Goal: Find specific page/section: Find specific page/section

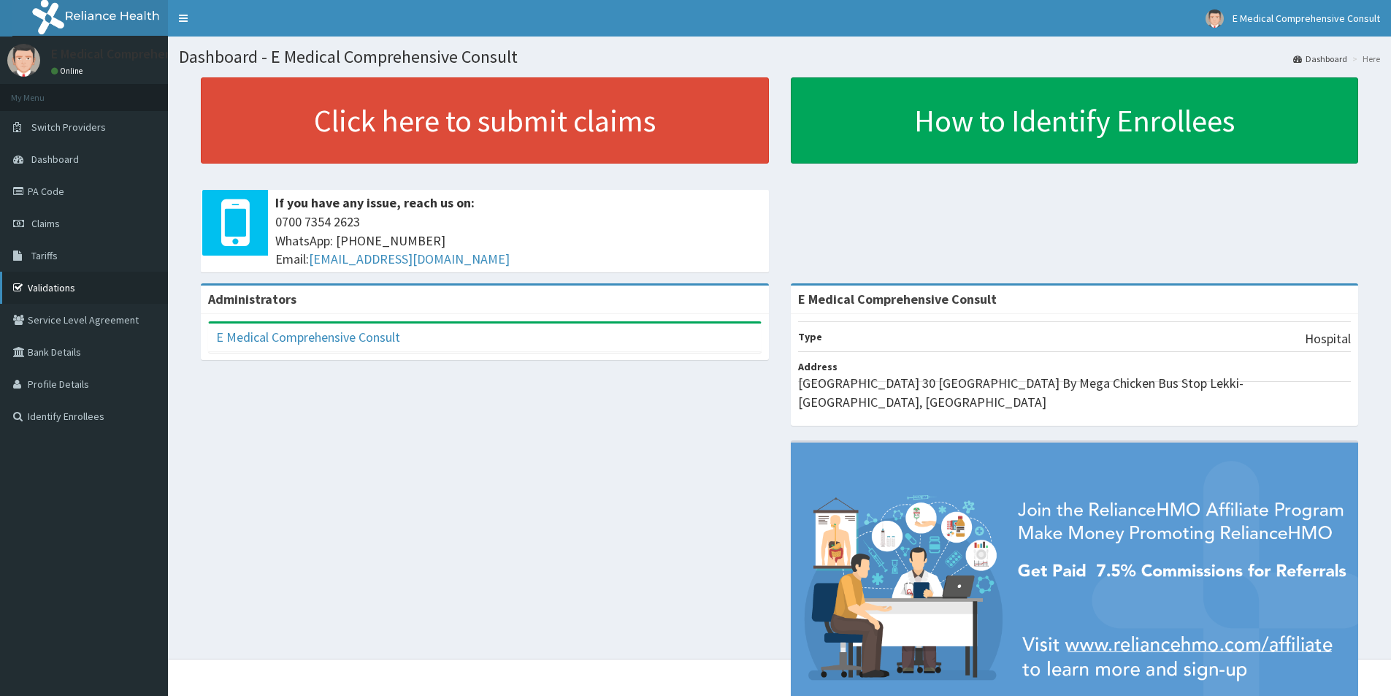
click at [50, 287] on link "Validations" at bounding box center [84, 288] width 168 height 32
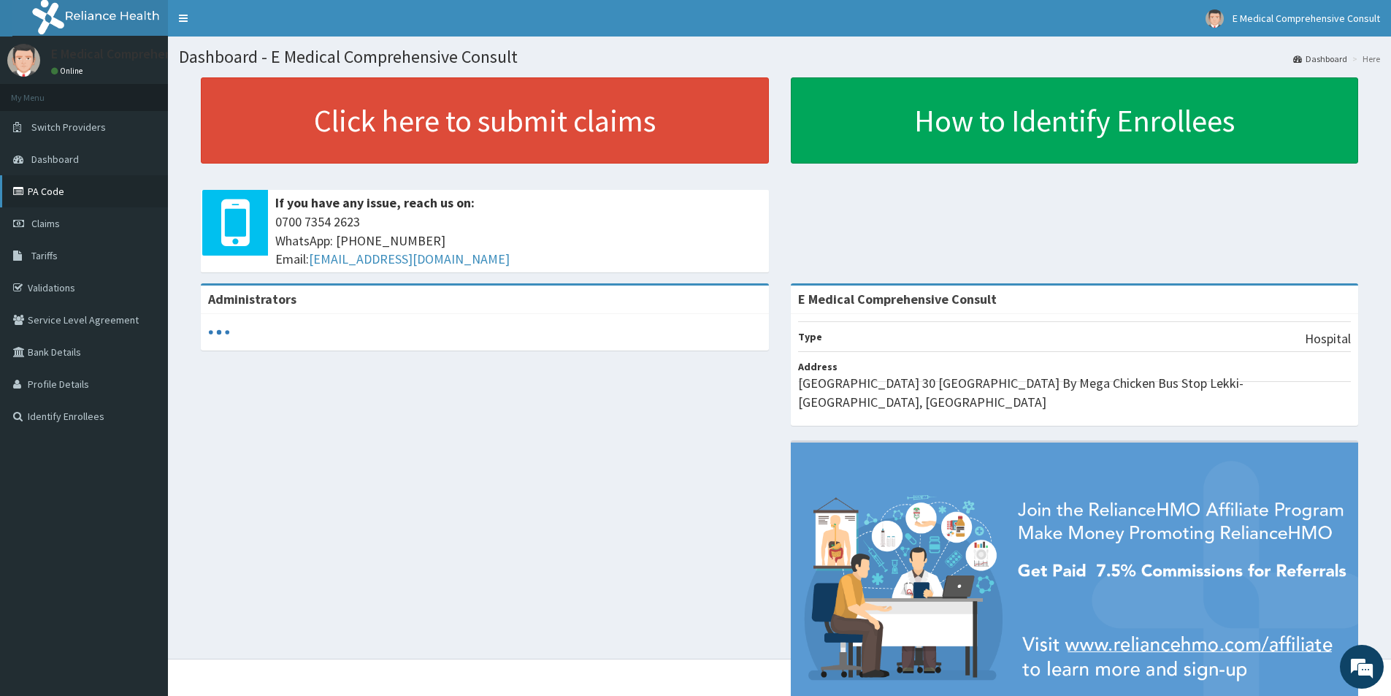
click at [28, 186] on link "PA Code" at bounding box center [84, 191] width 168 height 32
